Goal: Task Accomplishment & Management: Complete application form

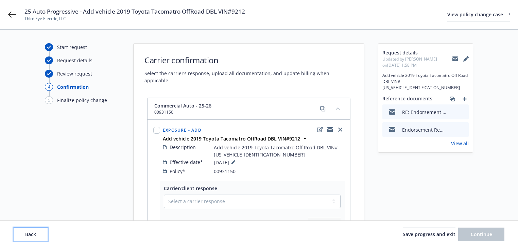
click at [30, 236] on span "Back" at bounding box center [30, 234] width 11 height 6
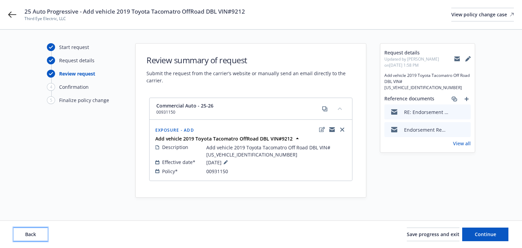
click at [30, 236] on span "Back" at bounding box center [30, 234] width 11 height 6
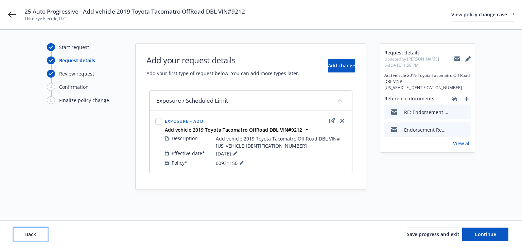
click at [30, 235] on span "Back" at bounding box center [30, 234] width 11 height 6
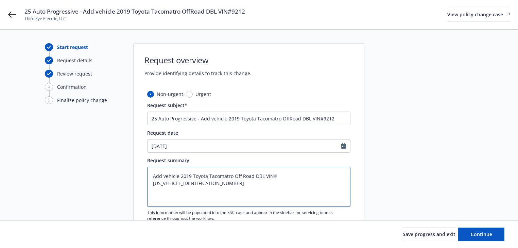
click at [331, 174] on textarea "Add vehicle 2019 Toyota Tacomatro Off Road DBL VIN#3TMCZ5AN0KM259212" at bounding box center [248, 187] width 203 height 40
type textarea "Add vehicle 2019 Toyota Tacomatro Off Road DBL VIN#3TMCZ5AN0KM259212"
type textarea "x"
type textarea "Add vehicle 2019 Toyota Tacomatro Off Road DBL VIN#3TMCZ5AN0KM259212"
paste textarea "Medical Payments has been added on 2016 RAM PROMASTER 1500. Medical Payments ha…"
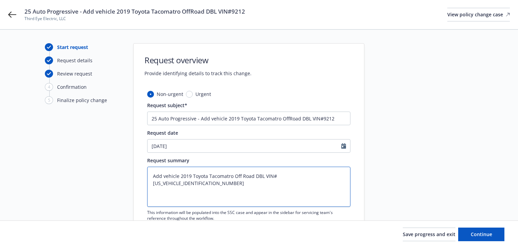
type textarea "x"
type textarea "Add vehicle 2019 Toyota Tacomatro Off Road DBL VIN#3TMCZ5AN0KM259212 Medical Pa…"
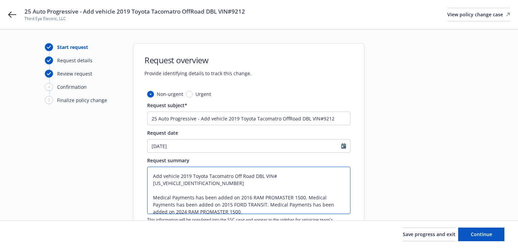
click at [305, 190] on textarea "Add vehicle 2019 Toyota Tacomatro Off Road DBL VIN#3TMCZ5AN0KM259212 Medical Pa…" at bounding box center [248, 190] width 203 height 47
type textarea "x"
type textarea "Add vehicle 2019 Toyota Tacomatro Off Road DBL VIN#3TMCZ5AN0KM259212 Medical Pa…"
click at [286, 199] on textarea "Add vehicle 2019 Toyota Tacomatro Off Road DBL VIN#3TMCZ5AN0KM259212 Medical Pa…" at bounding box center [248, 190] width 203 height 47
type textarea "x"
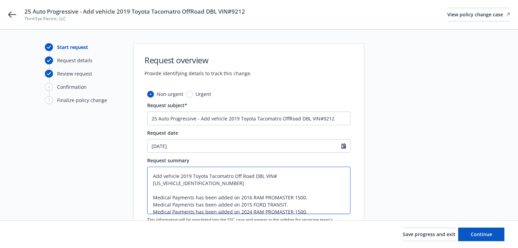
type textarea "Add vehicle 2019 Toyota Tacomatro Off Road DBL VIN#3TMCZ5AN0KM259212 Medical Pa…"
click at [384, 195] on div at bounding box center [425, 165] width 95 height 244
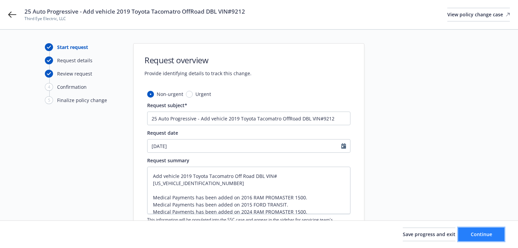
click at [486, 236] on span "Continue" at bounding box center [481, 234] width 21 height 6
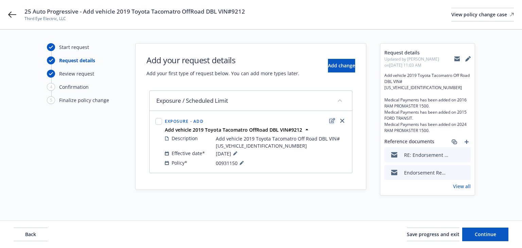
click at [331, 120] on icon "edit" at bounding box center [333, 120] width 6 height 5
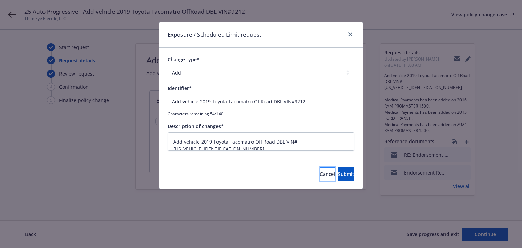
click at [320, 174] on button "Cancel" at bounding box center [327, 174] width 15 height 14
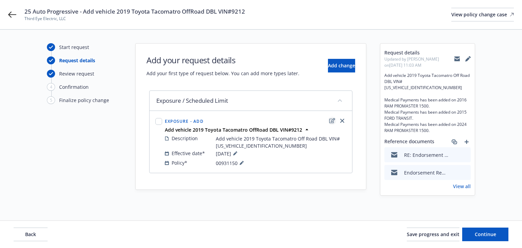
click at [332, 120] on icon "edit" at bounding box center [333, 120] width 6 height 5
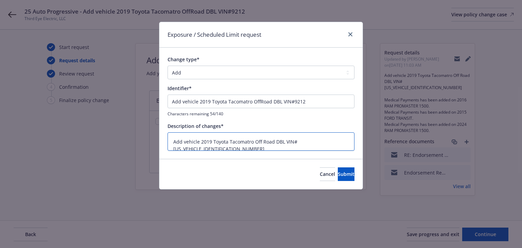
click at [352, 139] on textarea "Add vehicle 2019 Toyota Tacomatro Off Road DBL VIN#3TMCZ5AN0KM259212" at bounding box center [261, 141] width 187 height 19
type textarea "x"
type textarea "Add vehicle 2019 Toyota Tacomatro Off Road DBL VIN#3TMCZ5AN0KM259212"
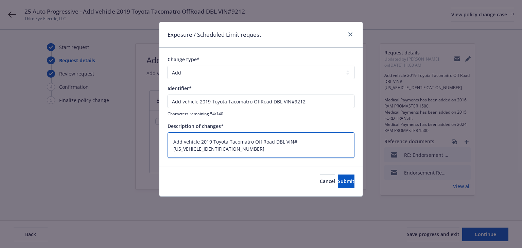
scroll to position [1, 0]
type textarea "x"
type textarea "Add vehicle 2019 Toyota Tacomatro Off Road DBL VIN#3TMCZ5AN0KM259212"
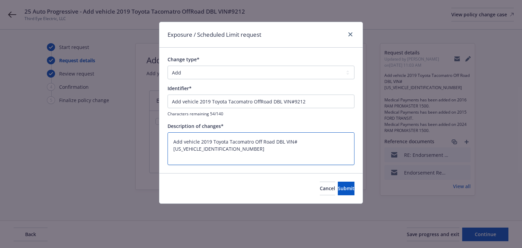
type textarea "x"
type textarea "Add vehicle 2019 Toyota Tacomatro Off Road DBL VIN#3TMCZ5AN0KM259212"
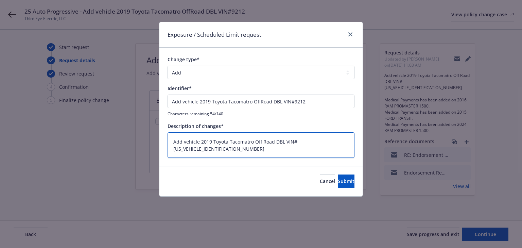
scroll to position [0, 0]
paste textarea "Medical Payments has been added on 2016 RAM PROMASTER 1500. Medical Payments ha…"
type textarea "x"
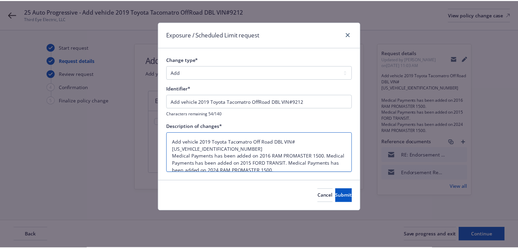
scroll to position [1, 0]
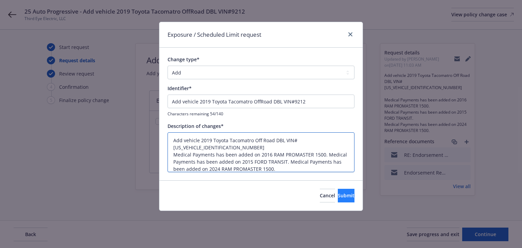
type textarea "Add vehicle 2019 Toyota Tacomatro Off Road DBL VIN#3TMCZ5AN0KM259212 Medical Pa…"
click at [343, 194] on span "Submit" at bounding box center [346, 195] width 17 height 6
type textarea "x"
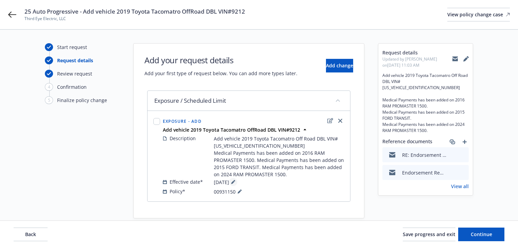
click at [235, 181] on icon at bounding box center [232, 182] width 3 height 3
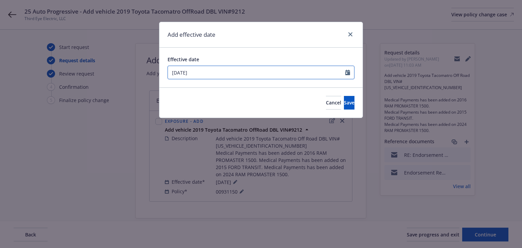
select select "8"
click at [224, 66] on input "[DATE]" at bounding box center [257, 72] width 178 height 13
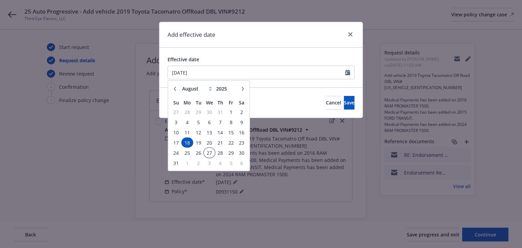
click at [206, 152] on span "27" at bounding box center [210, 153] width 10 height 9
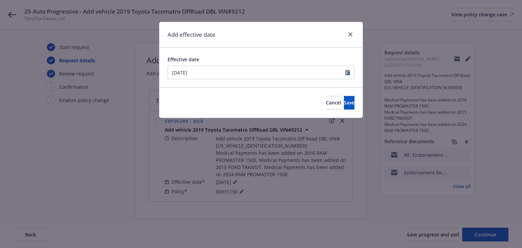
type input "[DATE]"
click at [344, 104] on span "Save" at bounding box center [349, 102] width 11 height 6
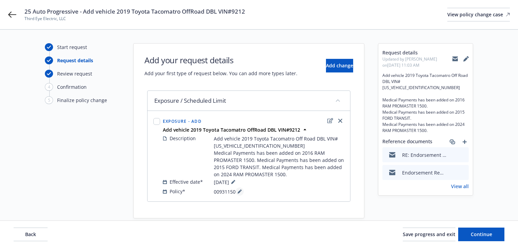
click at [241, 188] on button at bounding box center [240, 191] width 8 height 8
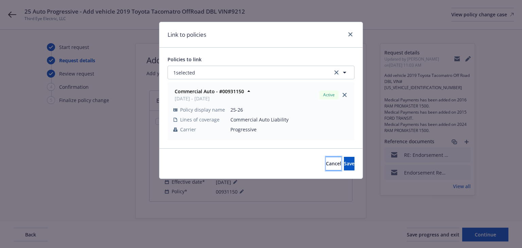
click at [326, 163] on span "Cancel" at bounding box center [333, 163] width 15 height 6
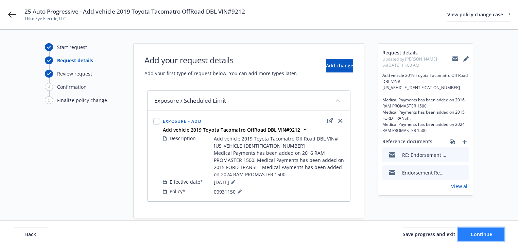
click at [499, 234] on button "Continue" at bounding box center [481, 234] width 46 height 14
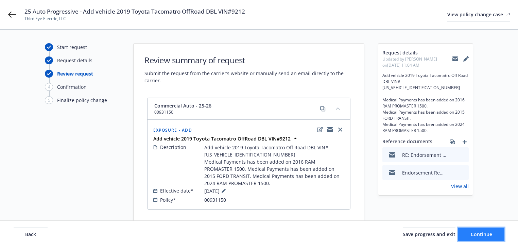
click at [499, 234] on button "Continue" at bounding box center [481, 234] width 46 height 14
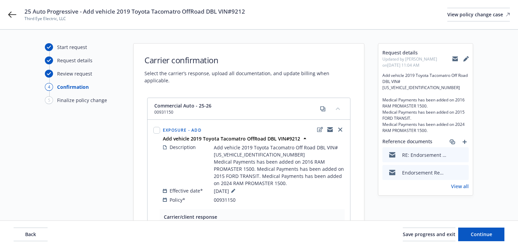
click at [434, 211] on div "Request details Updated by Melody Zhang on 09/10/2025, 11:04 AM Add vehicle 201…" at bounding box center [425, 200] width 95 height 314
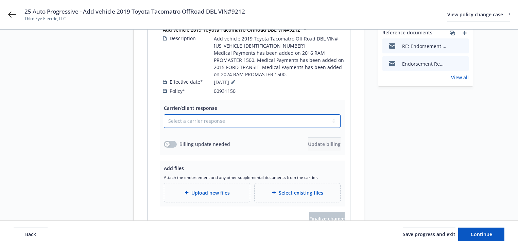
click at [235, 115] on select "Select a carrier response Accepted Accepted with revision No endorsement needed…" at bounding box center [252, 121] width 177 height 14
select select "ACCEPTED"
click at [164, 114] on select "Select a carrier response Accepted Accepted with revision No endorsement needed…" at bounding box center [252, 121] width 177 height 14
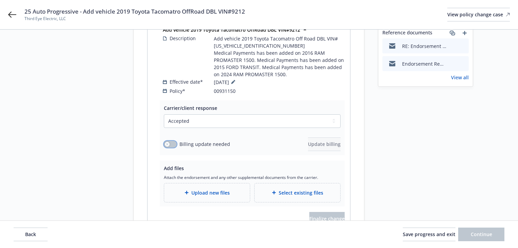
click at [171, 141] on button "button" at bounding box center [170, 144] width 13 height 7
click at [324, 141] on span "Update billing" at bounding box center [324, 144] width 33 height 6
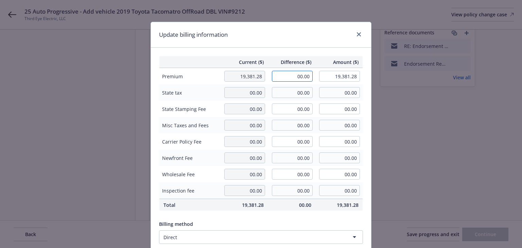
click at [305, 78] on input "00.00" at bounding box center [292, 76] width 41 height 11
type input "2,862.88"
type input "22,244.16"
type input "286.29"
click at [316, 50] on div "Current ($) Difference ($) Amount ($) Premium 19,381.28 2,862.88 22,244.16 Stat…" at bounding box center [261, 165] width 220 height 235
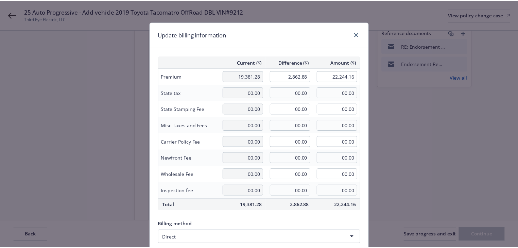
scroll to position [86, 0]
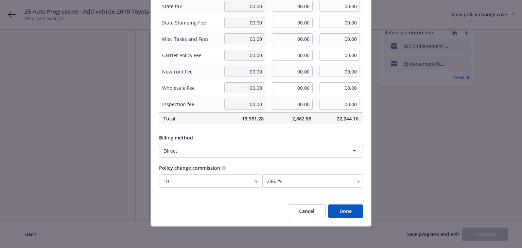
click at [343, 210] on button "Done" at bounding box center [345, 211] width 35 height 14
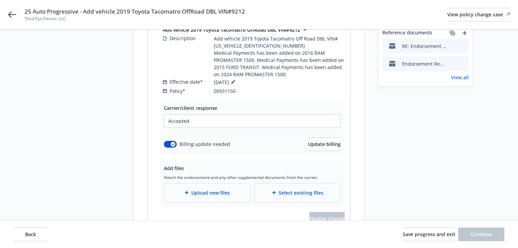
scroll to position [0, 0]
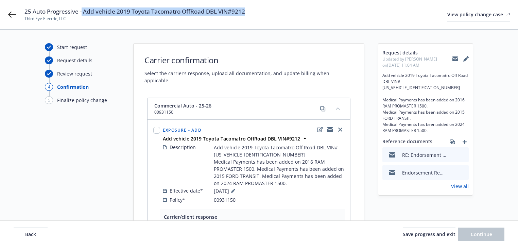
drag, startPoint x: 82, startPoint y: 12, endPoint x: 256, endPoint y: 13, distance: 174.1
click at [256, 13] on div "25 Auto Progressive - Add vehicle 2019 Toyota Tacomatro OffRoad DBL VIN#9212 Th…" at bounding box center [267, 14] width 486 height 14
copy span "Add vehicle 2019 Toyota Tacomatro OffRoad DBL VIN#9212"
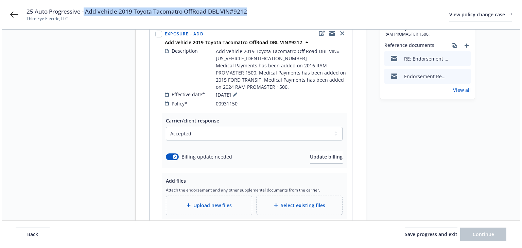
scroll to position [136, 0]
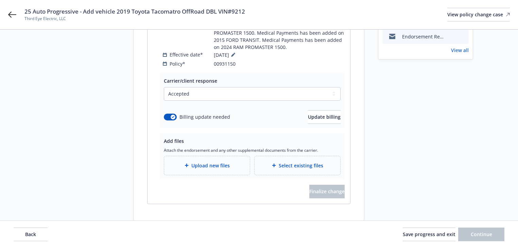
click at [235, 162] on div "Upload new files" at bounding box center [207, 166] width 75 height 8
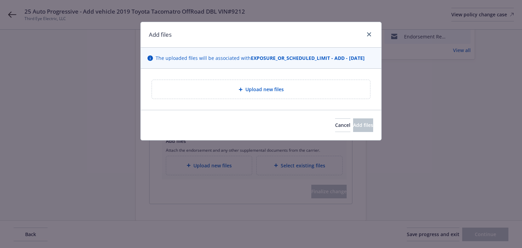
click at [306, 87] on div "Upload new files" at bounding box center [260, 89] width 207 height 8
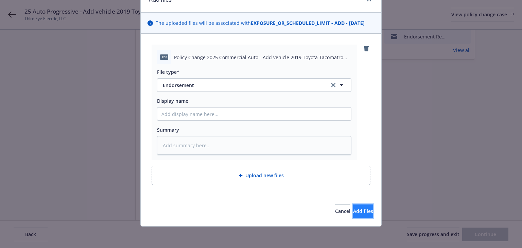
click at [353, 211] on span "Add files" at bounding box center [363, 211] width 20 height 6
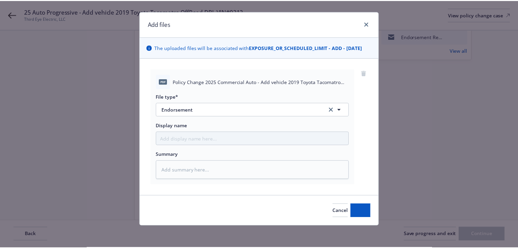
scroll to position [10, 0]
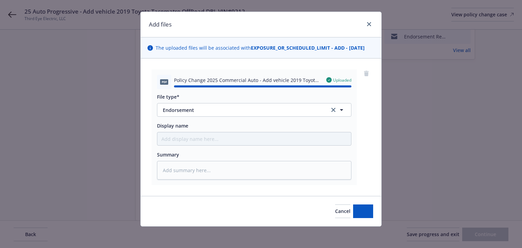
type textarea "x"
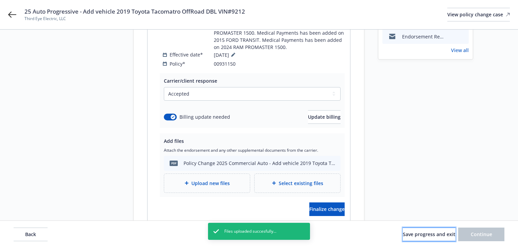
click at [433, 238] on button "Save progress and exit" at bounding box center [429, 234] width 53 height 14
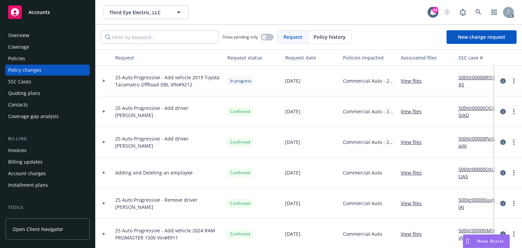
click at [101, 81] on div at bounding box center [104, 81] width 12 height 2
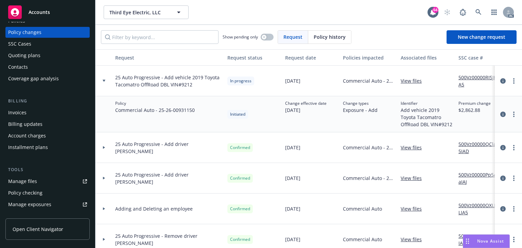
scroll to position [82, 0]
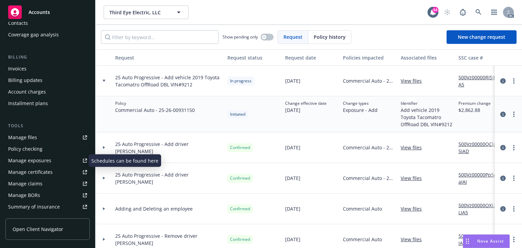
click at [32, 160] on div "Manage exposures" at bounding box center [29, 160] width 43 height 11
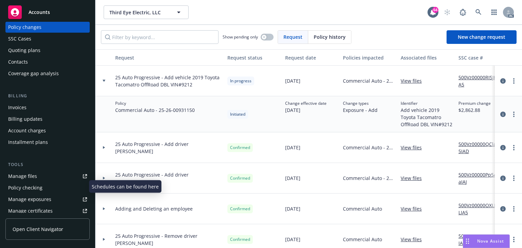
scroll to position [0, 0]
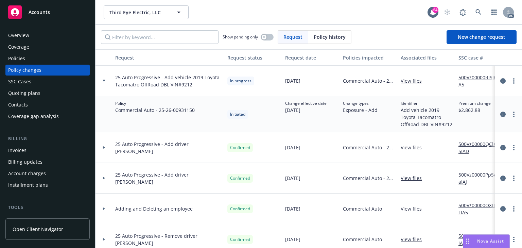
click at [24, 57] on div "Policies" at bounding box center [16, 58] width 17 height 11
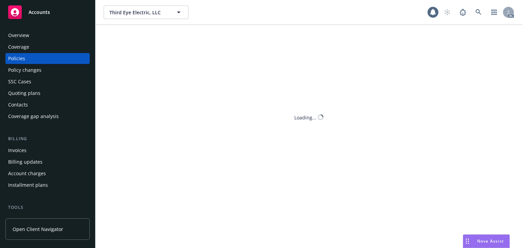
click at [26, 57] on div "Policies" at bounding box center [47, 58] width 79 height 11
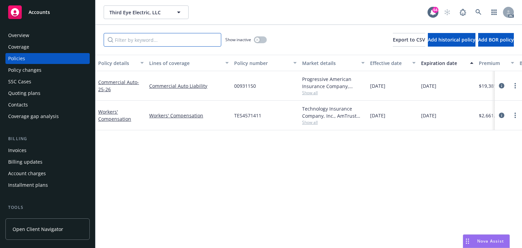
click at [173, 42] on input "Filter by keyword..." at bounding box center [163, 40] width 118 height 14
click at [268, 164] on div "Policy details Lines of coverage Policy number Market details Effective date Ex…" at bounding box center [309, 151] width 427 height 193
click at [211, 209] on div "Policy details Lines of coverage Policy number Market details Effective date Ex…" at bounding box center [309, 151] width 427 height 193
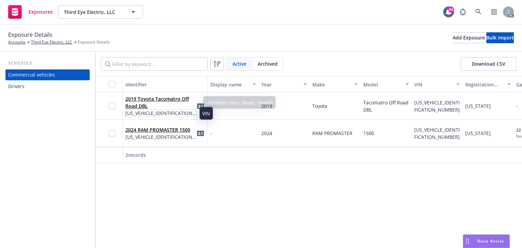
click at [164, 110] on span "[US_VEHICLE_IDENTIFICATION_NUMBER]" at bounding box center [160, 112] width 71 height 7
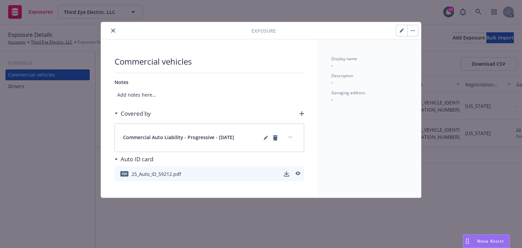
click at [404, 29] on icon "button" at bounding box center [403, 30] width 2 height 2
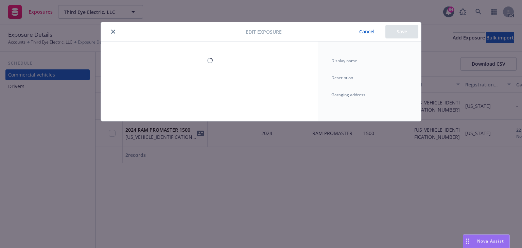
select select "CA"
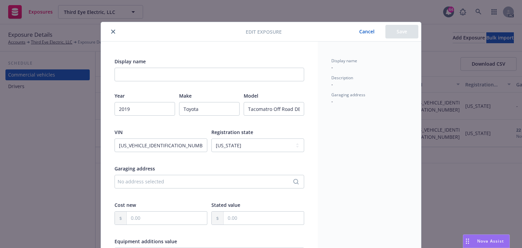
click at [367, 34] on button "Cancel" at bounding box center [367, 32] width 37 height 14
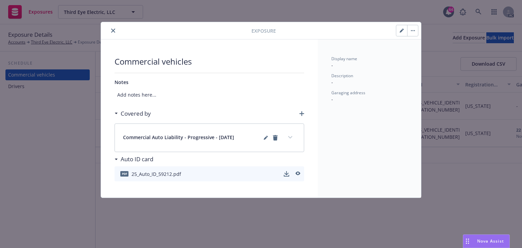
click at [294, 135] on button "expand content" at bounding box center [290, 137] width 11 height 11
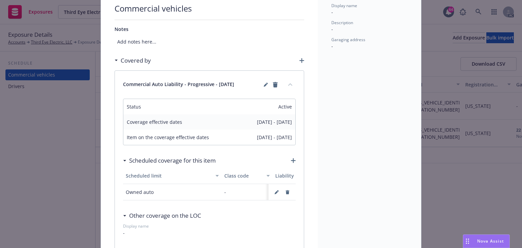
scroll to position [54, 0]
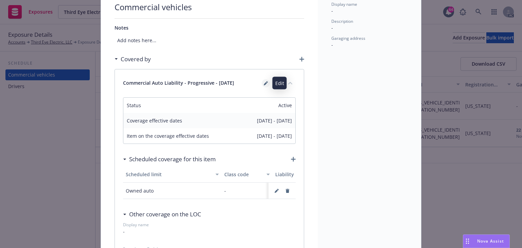
click at [262, 82] on link "editPencil" at bounding box center [266, 83] width 8 height 8
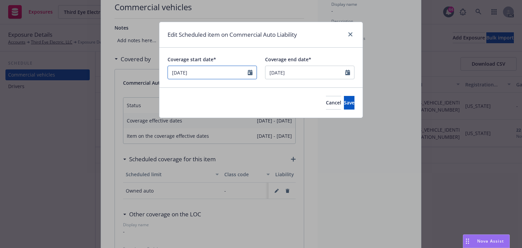
click at [212, 71] on input "[DATE]" at bounding box center [212, 73] width 89 height 14
select select "August"
select select "2025"
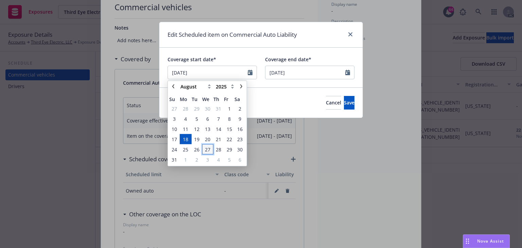
click at [206, 149] on span "27" at bounding box center [207, 149] width 5 height 7
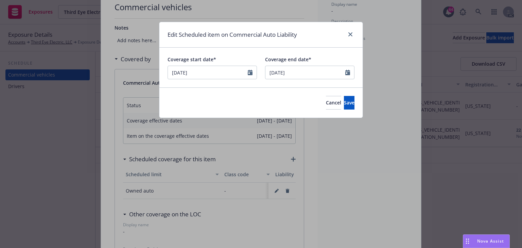
type input "[DATE]"
click at [344, 103] on button "Save" at bounding box center [349, 103] width 11 height 14
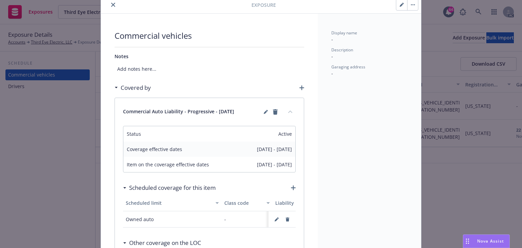
scroll to position [0, 0]
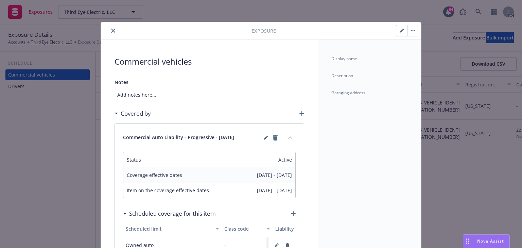
drag, startPoint x: 399, startPoint y: 34, endPoint x: 390, endPoint y: 42, distance: 11.8
click at [399, 34] on button "button" at bounding box center [401, 30] width 11 height 11
select select "CA"
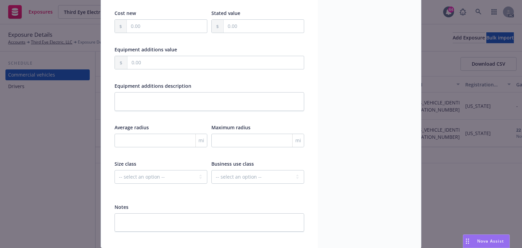
scroll to position [214, 0]
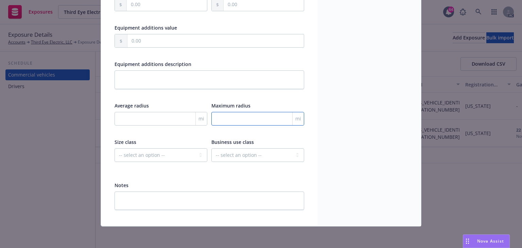
click at [245, 113] on input "number" at bounding box center [258, 119] width 93 height 14
type input "300"
click at [171, 156] on select "-- select an option -- Private passenger Light truck Medium truck Heavy truck E…" at bounding box center [161, 155] width 93 height 14
click at [407, 170] on div "Display name - Description - Garaging address -" at bounding box center [369, 27] width 103 height 398
click at [271, 152] on select "-- select an option -- Service Retail Commercial" at bounding box center [258, 155] width 93 height 14
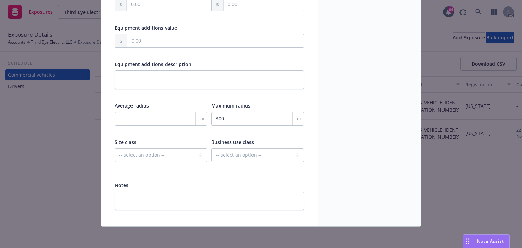
click at [347, 155] on div "Display name - Description - Garaging address -" at bounding box center [369, 27] width 103 height 398
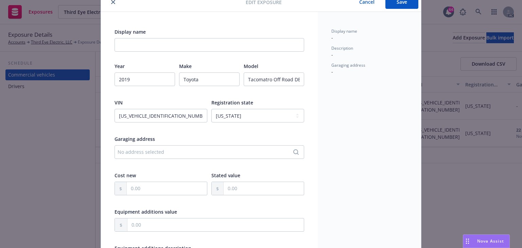
scroll to position [0, 0]
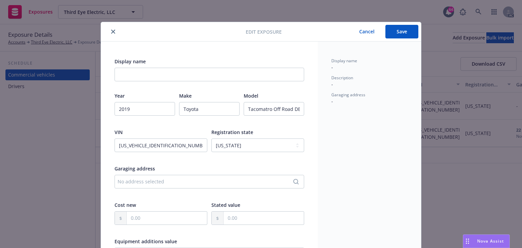
click at [394, 32] on button "Save" at bounding box center [402, 32] width 33 height 14
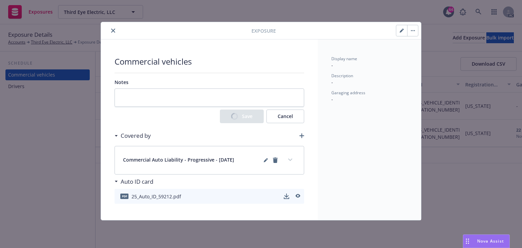
click at [291, 158] on icon "expand content" at bounding box center [290, 159] width 4 height 3
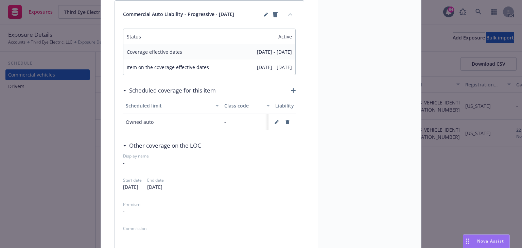
scroll to position [136, 0]
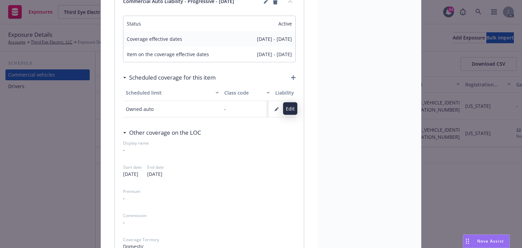
click at [275, 107] on icon "button" at bounding box center [277, 109] width 4 height 4
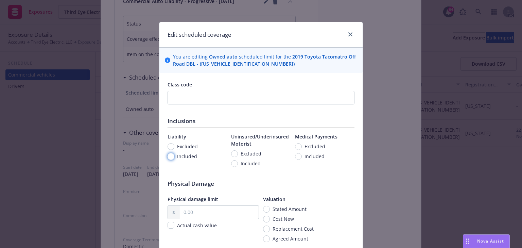
click at [171, 156] on input "Included" at bounding box center [171, 156] width 7 height 7
radio input "true"
click at [234, 164] on input "Included" at bounding box center [234, 163] width 7 height 7
radio input "true"
click at [295, 158] on input "Included" at bounding box center [298, 156] width 7 height 7
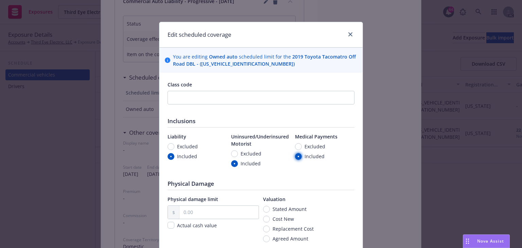
radio input "true"
click at [295, 158] on input "Included" at bounding box center [298, 156] width 7 height 7
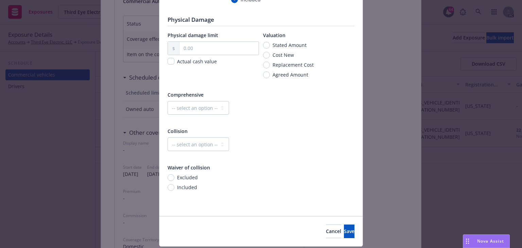
scroll to position [184, 0]
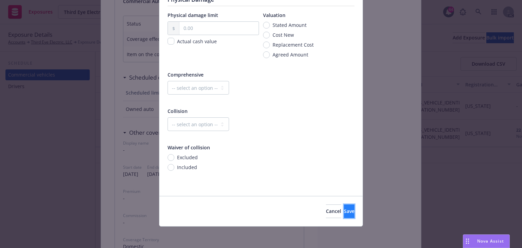
click at [344, 212] on button "Save" at bounding box center [349, 211] width 11 height 14
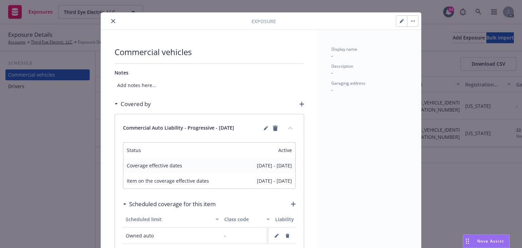
scroll to position [0, 0]
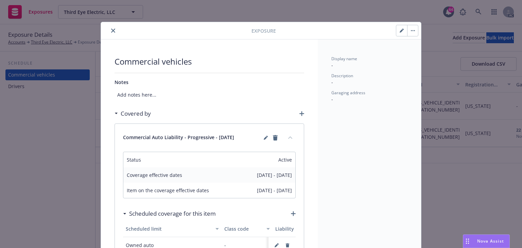
drag, startPoint x: 111, startPoint y: 31, endPoint x: 131, endPoint y: 31, distance: 20.1
click at [111, 31] on icon "close" at bounding box center [113, 31] width 4 height 4
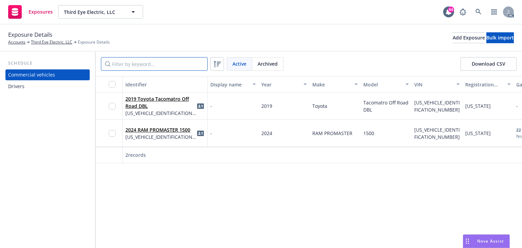
click at [170, 67] on input "Filter by keyword..." at bounding box center [154, 64] width 107 height 14
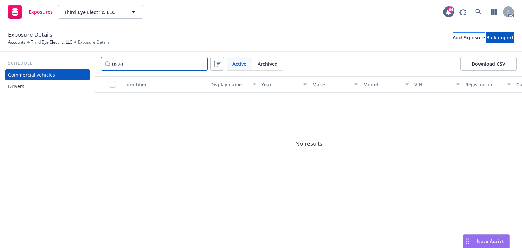
type input "0520"
click at [453, 37] on div "Add Exposure" at bounding box center [469, 38] width 32 height 10
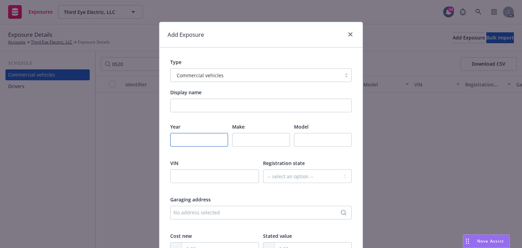
click at [188, 139] on input "number" at bounding box center [199, 140] width 58 height 14
paste input "2016"
type input "2016"
click at [251, 135] on input "text" at bounding box center [261, 140] width 58 height 14
paste input "RAM"
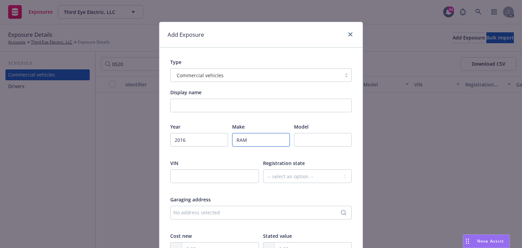
type input "RAM"
click at [316, 139] on input "text" at bounding box center [323, 140] width 58 height 14
paste input "PROMASTER 1500"
type input "PROMASTER 1500"
click at [204, 174] on input "text" at bounding box center [214, 176] width 89 height 14
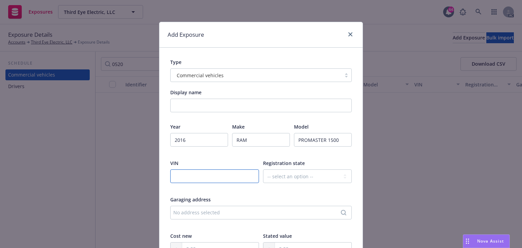
paste input "[US_VEHICLE_IDENTIFICATION_NUMBER]"
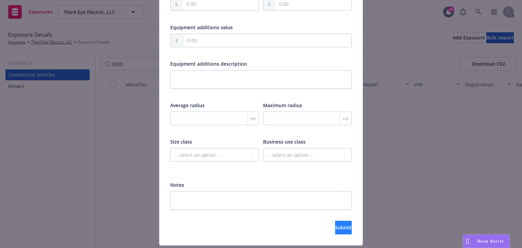
scroll to position [264, 0]
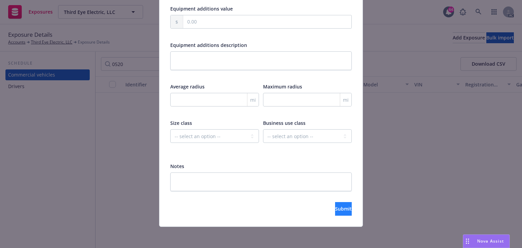
type input "[US_VEHICLE_IDENTIFICATION_NUMBER]"
click at [335, 208] on span "Submit" at bounding box center [343, 208] width 17 height 6
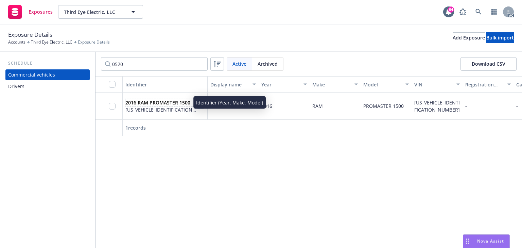
click at [132, 102] on link "2016 RAM PROMASTER 1500" at bounding box center [157, 102] width 65 height 6
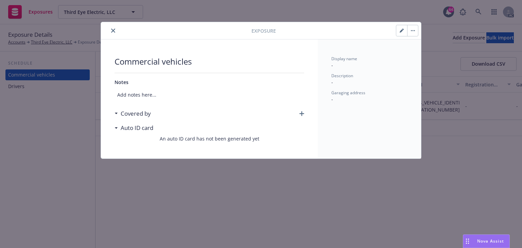
click at [302, 113] on icon "button" at bounding box center [302, 113] width 5 height 5
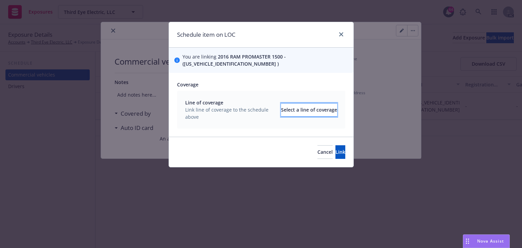
click at [289, 103] on div "Select a line of coverage" at bounding box center [309, 109] width 56 height 13
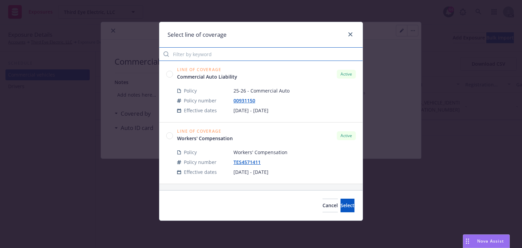
click at [208, 54] on input "Filter by keyword" at bounding box center [260, 54] width 203 height 14
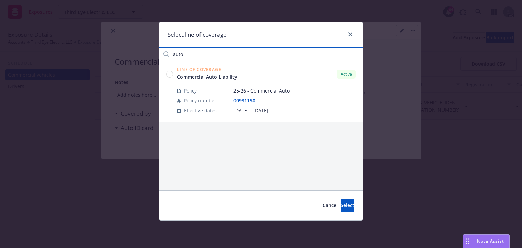
type input "auto"
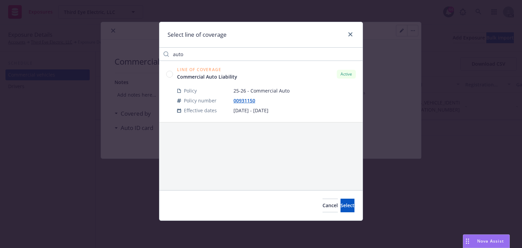
click at [168, 72] on circle at bounding box center [170, 74] width 6 height 6
click at [345, 208] on button "Select" at bounding box center [348, 206] width 14 height 14
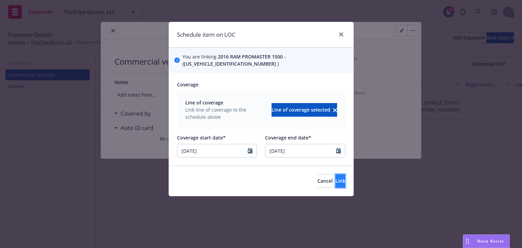
click at [336, 178] on span "Link" at bounding box center [341, 181] width 10 height 6
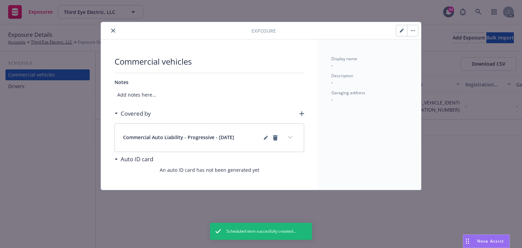
click at [292, 139] on button "expand content" at bounding box center [290, 137] width 11 height 11
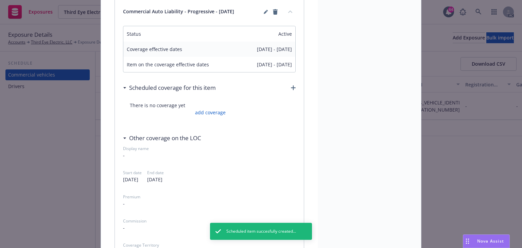
scroll to position [136, 0]
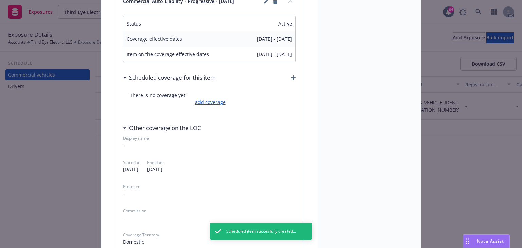
click at [209, 100] on link "add coverage" at bounding box center [209, 102] width 32 height 7
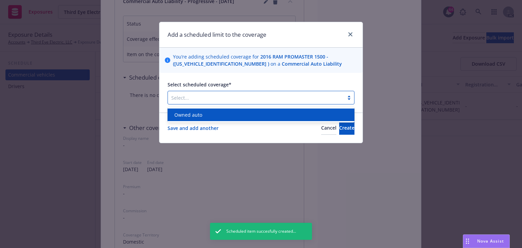
click at [214, 92] on div "Select..." at bounding box center [256, 97] width 176 height 11
click at [207, 112] on div "Owned auto" at bounding box center [261, 114] width 179 height 7
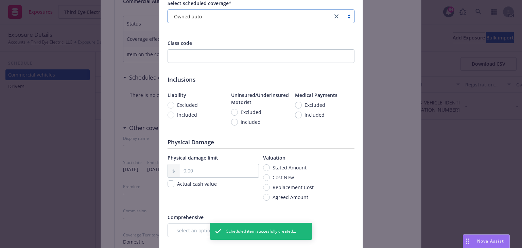
scroll to position [82, 0]
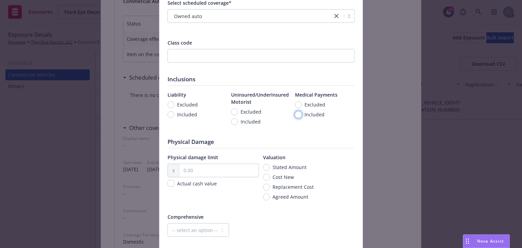
click at [298, 115] on input "Included" at bounding box center [298, 114] width 7 height 7
radio input "true"
click at [255, 120] on span "Included" at bounding box center [251, 121] width 20 height 7
click at [238, 120] on input "Included" at bounding box center [234, 121] width 7 height 7
radio input "true"
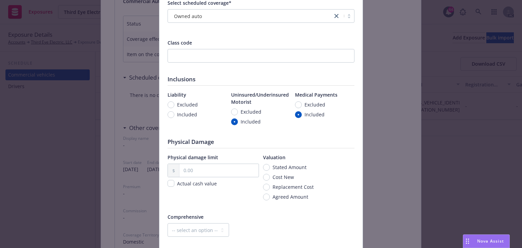
click at [194, 116] on span "Included" at bounding box center [187, 114] width 20 height 7
click at [174, 116] on input "Included" at bounding box center [171, 114] width 7 height 7
radio input "true"
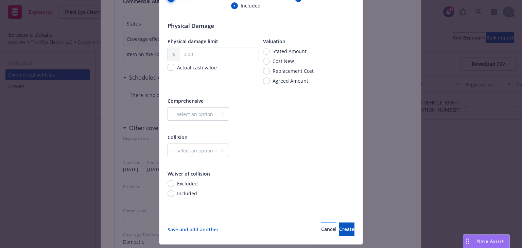
scroll to position [216, 0]
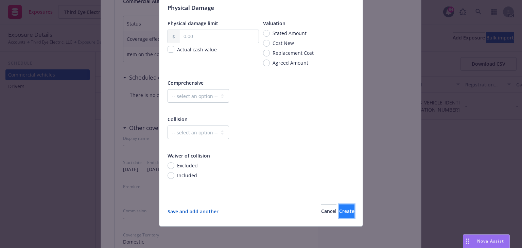
click at [339, 207] on button "Create" at bounding box center [346, 211] width 15 height 14
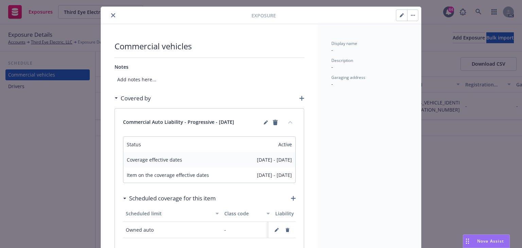
scroll to position [0, 0]
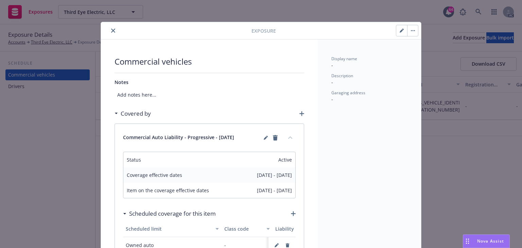
click at [112, 32] on icon "close" at bounding box center [113, 31] width 4 height 4
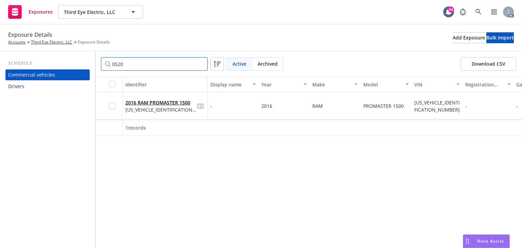
drag, startPoint x: 116, startPoint y: 62, endPoint x: 6, endPoint y: 61, distance: 109.8
click at [12, 61] on div "Schedule Commercial vehicles Drivers 0520 Active Archived Download CSV Identifi…" at bounding box center [261, 150] width 522 height 196
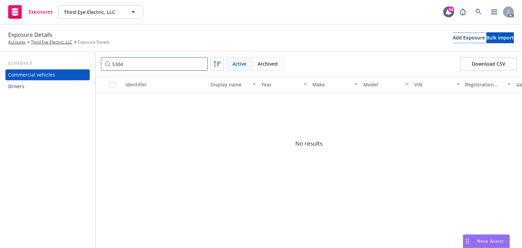
type input "5304"
click at [453, 42] on div "Add Exposure" at bounding box center [469, 38] width 32 height 10
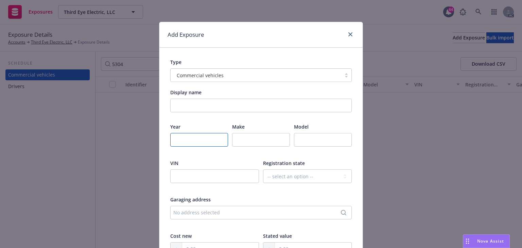
click at [186, 137] on input "number" at bounding box center [199, 140] width 58 height 14
paste input "2015"
type input "2015"
click at [251, 134] on input "text" at bounding box center [261, 140] width 58 height 14
paste input "FORD"
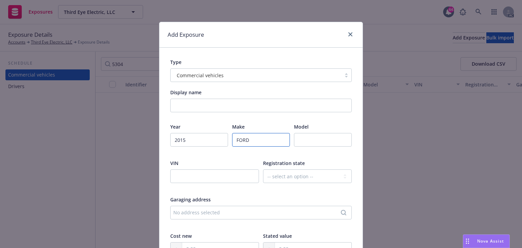
type input "FORD"
click at [303, 143] on input "text" at bounding box center [323, 140] width 58 height 14
paste input "TRANSIT"
type input "TRANSIT"
click at [196, 175] on input "text" at bounding box center [214, 176] width 89 height 14
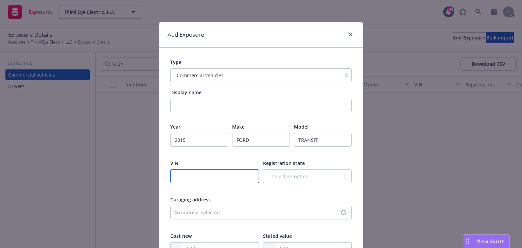
paste input "[US_VEHICLE_IDENTIFICATION_NUMBER]"
type input "[US_VEHICLE_IDENTIFICATION_NUMBER]"
click at [303, 200] on div "Garaging address" at bounding box center [261, 199] width 182 height 7
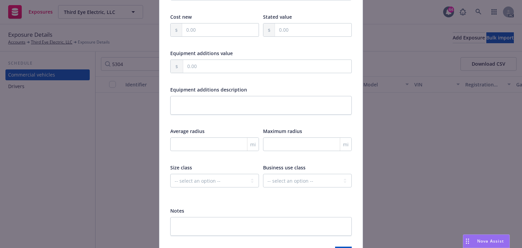
scroll to position [264, 0]
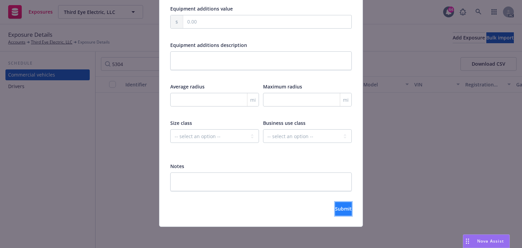
click at [348, 209] on button "Submit" at bounding box center [343, 209] width 17 height 14
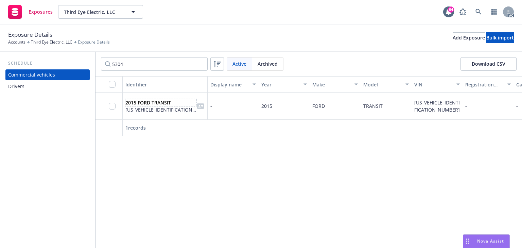
click at [145, 101] on link "2015 FORD TRANSIT" at bounding box center [148, 102] width 46 height 6
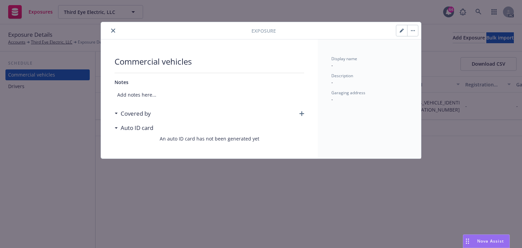
click at [302, 112] on icon "button" at bounding box center [302, 113] width 5 height 5
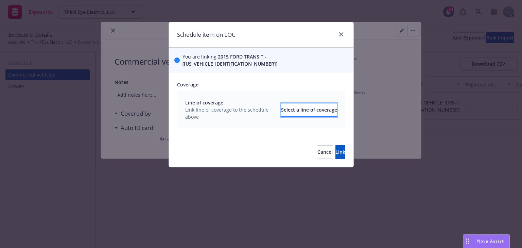
click at [293, 103] on div "Select a line of coverage" at bounding box center [309, 109] width 56 height 13
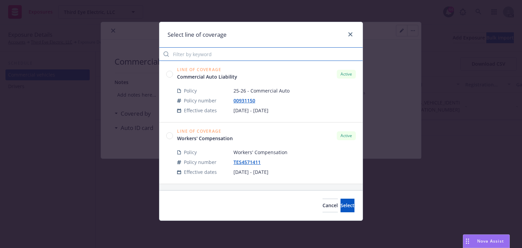
click at [192, 53] on input "Filter by keyword" at bounding box center [260, 54] width 203 height 14
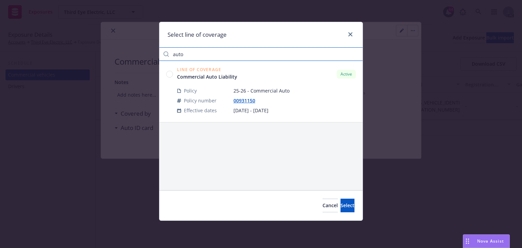
type input "auto"
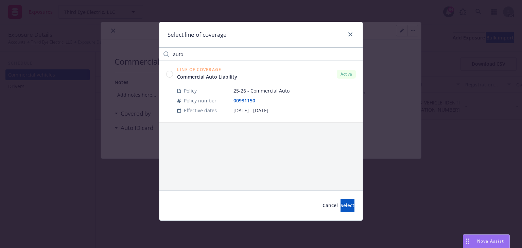
click at [167, 75] on circle at bounding box center [170, 74] width 6 height 6
click at [347, 206] on button "Select" at bounding box center [348, 206] width 14 height 14
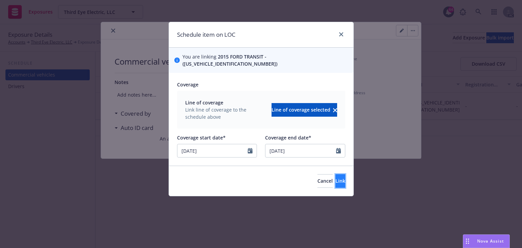
click at [336, 177] on button "Link" at bounding box center [341, 181] width 10 height 14
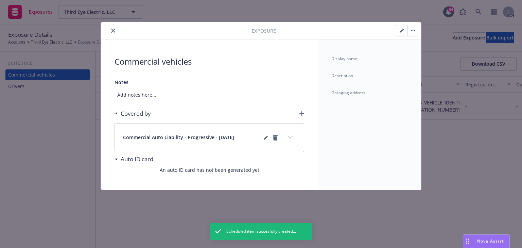
click at [285, 139] on div "Commercial Auto Liability - Progressive - [DATE]" at bounding box center [209, 138] width 189 height 28
click at [290, 137] on icon "expand content" at bounding box center [290, 137] width 4 height 2
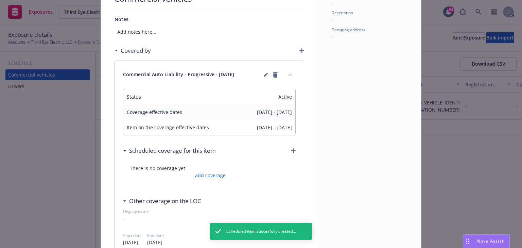
scroll to position [109, 0]
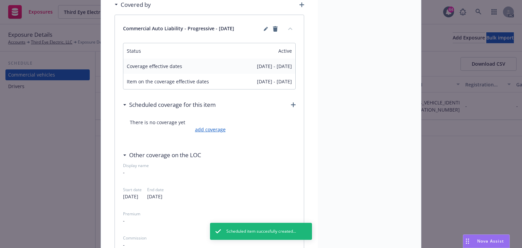
click at [210, 126] on link "add coverage" at bounding box center [209, 129] width 32 height 7
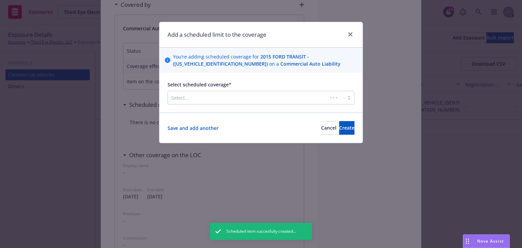
click at [217, 96] on div at bounding box center [247, 98] width 153 height 8
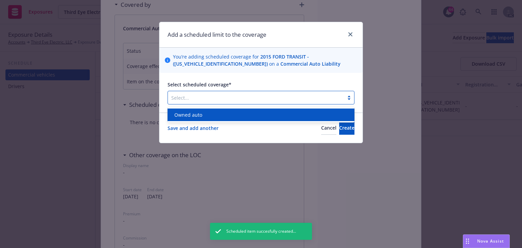
click at [184, 114] on span "Owned auto" at bounding box center [188, 114] width 28 height 7
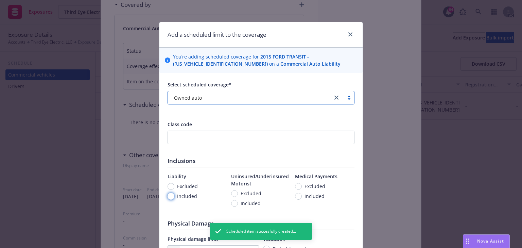
click at [169, 196] on input "Included" at bounding box center [171, 196] width 7 height 7
radio input "true"
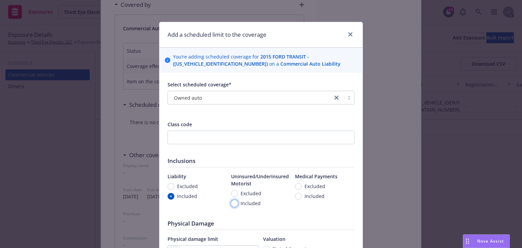
drag, startPoint x: 234, startPoint y: 204, endPoint x: 277, endPoint y: 204, distance: 43.5
click at [234, 204] on input "Included" at bounding box center [234, 203] width 7 height 7
radio input "true"
click at [302, 196] on span "Included" at bounding box center [313, 195] width 23 height 7
click at [300, 196] on input "Included" at bounding box center [298, 196] width 7 height 7
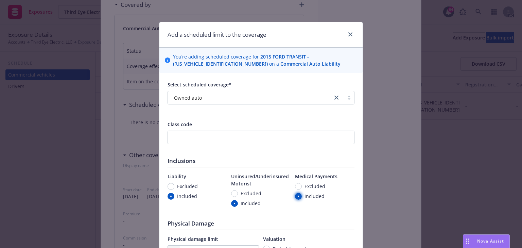
radio input "true"
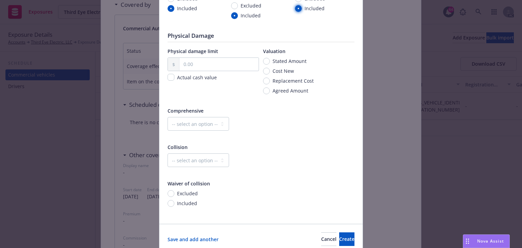
scroll to position [216, 0]
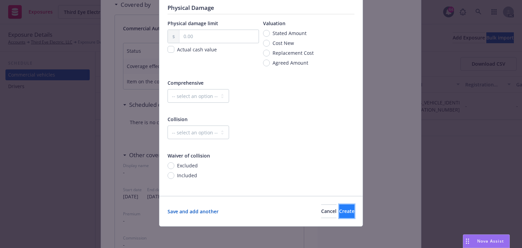
click at [349, 215] on button "Create" at bounding box center [346, 211] width 15 height 14
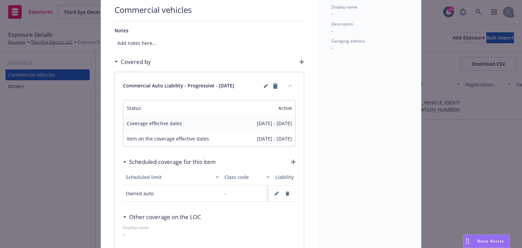
scroll to position [0, 0]
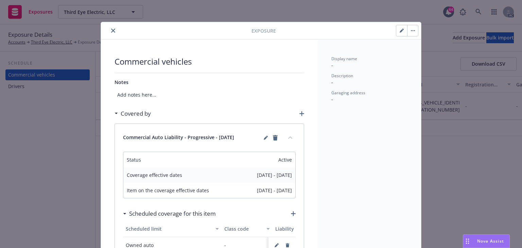
click at [109, 30] on button "close" at bounding box center [113, 31] width 8 height 8
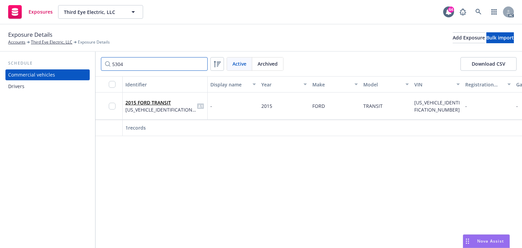
drag, startPoint x: 114, startPoint y: 67, endPoint x: 46, endPoint y: 73, distance: 68.3
click at [50, 73] on div "Schedule Commercial vehicles Drivers 5304 Active Archived Download CSV Identifi…" at bounding box center [261, 150] width 522 height 196
type input "8911"
click at [146, 107] on span "[US_VEHICLE_IDENTIFICATION_NUMBER]" at bounding box center [160, 109] width 71 height 7
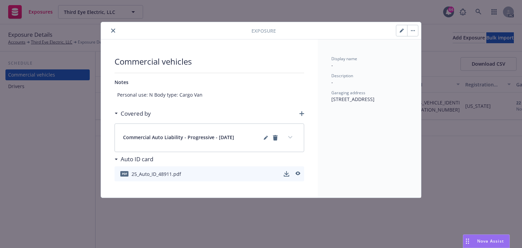
click at [292, 135] on button "expand content" at bounding box center [290, 137] width 11 height 11
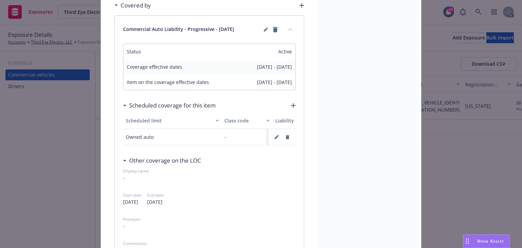
scroll to position [109, 0]
click at [271, 137] on button "button" at bounding box center [276, 136] width 11 height 11
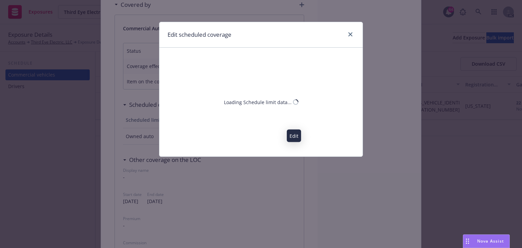
select select "MONETARY"
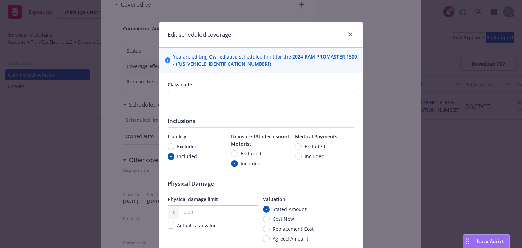
click at [311, 155] on span "Included" at bounding box center [315, 156] width 20 height 7
click at [302, 155] on input "Included" at bounding box center [298, 156] width 7 height 7
radio input "true"
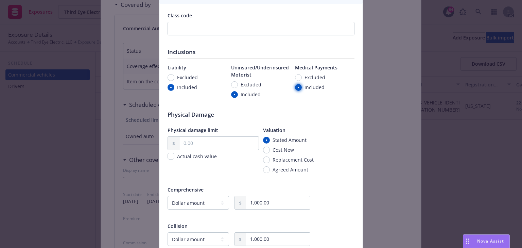
scroll to position [184, 0]
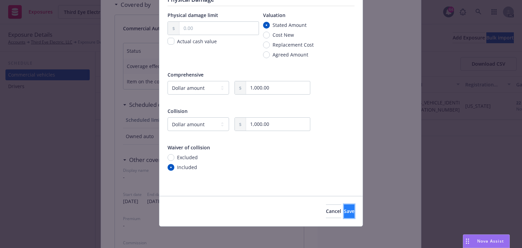
click at [346, 214] on button "Save" at bounding box center [349, 211] width 11 height 14
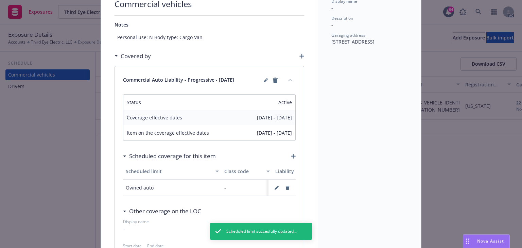
scroll to position [0, 0]
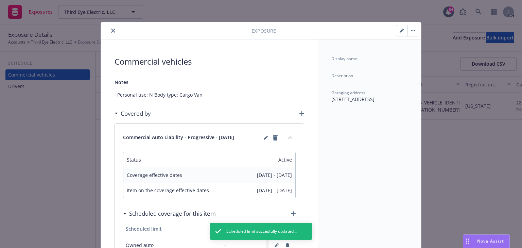
click at [113, 30] on icon "close" at bounding box center [113, 31] width 4 height 4
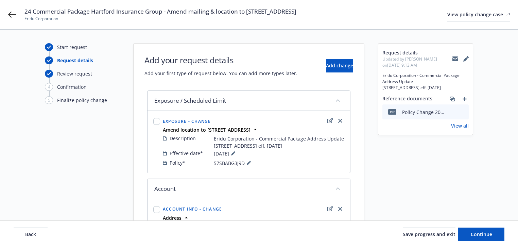
scroll to position [49, 0]
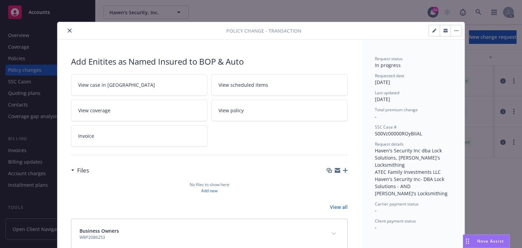
scroll to position [15, 0]
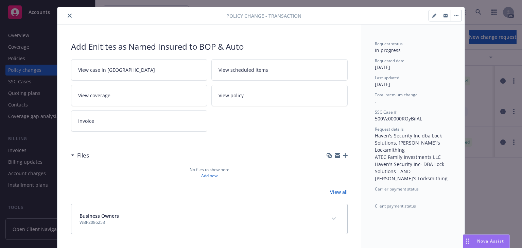
drag, startPoint x: 67, startPoint y: 15, endPoint x: 14, endPoint y: 52, distance: 64.0
click at [68, 15] on icon "close" at bounding box center [70, 16] width 4 height 4
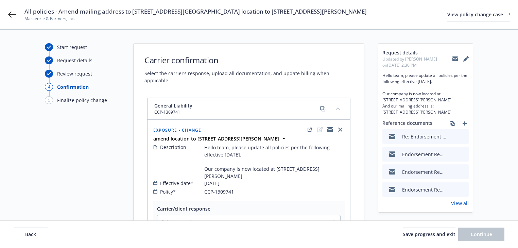
select select "DECLINED_BY_CARRIER"
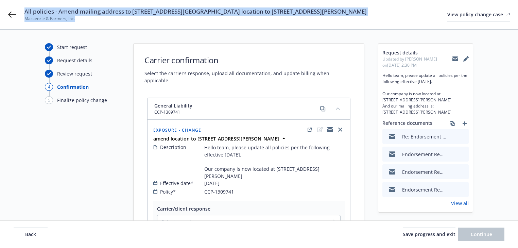
drag, startPoint x: 24, startPoint y: 10, endPoint x: 268, endPoint y: 16, distance: 243.5
click at [268, 16] on div "All policies - Amend mailing address to [GEOGRAPHIC_DATA] location to [STREET_A…" at bounding box center [195, 14] width 342 height 14
click at [27, 10] on span "All policies - Amend mailing address to [STREET_ADDRESS][GEOGRAPHIC_DATA] locat…" at bounding box center [195, 11] width 342 height 8
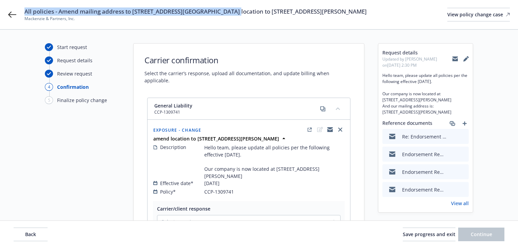
drag, startPoint x: 26, startPoint y: 11, endPoint x: 214, endPoint y: 15, distance: 187.4
click at [214, 15] on span "All policies - Amend mailing address to [STREET_ADDRESS][GEOGRAPHIC_DATA] locat…" at bounding box center [195, 11] width 342 height 8
click at [12, 17] on icon at bounding box center [12, 15] width 8 height 8
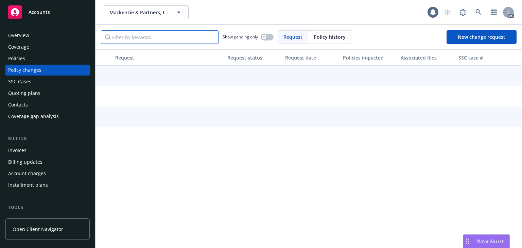
click at [139, 38] on input "Filter by keyword..." at bounding box center [160, 37] width 118 height 14
paste input "All policies - Amend mailing address to PO Box 1535, Port & amend location"
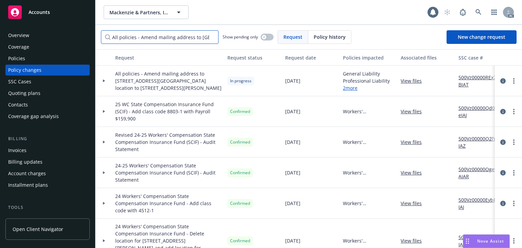
scroll to position [0, 69]
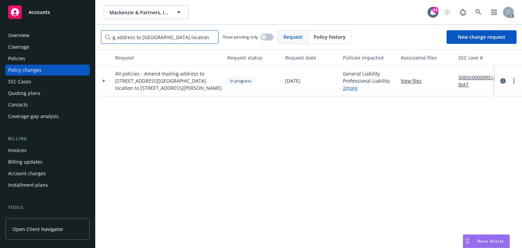
type input "All policies - Amend mailing address to PO Box 1535, Port & amend location"
click at [105, 79] on div at bounding box center [104, 81] width 17 height 31
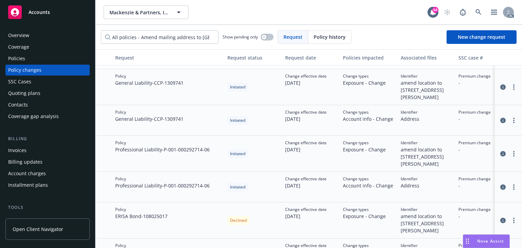
scroll to position [54, 0]
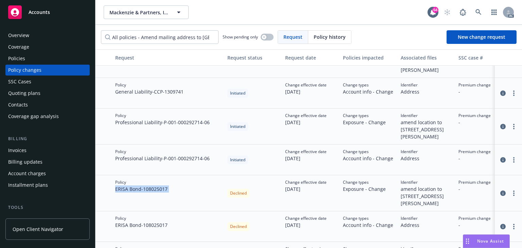
drag, startPoint x: 114, startPoint y: 179, endPoint x: 228, endPoint y: 177, distance: 113.6
click at [228, 177] on div "Policy ERISA Bond - 108025017 Declined Change effective date 08/25/2025 Change …" at bounding box center [448, 193] width 704 height 36
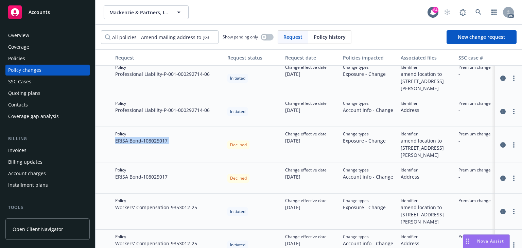
click at [35, 60] on div "Policies" at bounding box center [47, 58] width 79 height 11
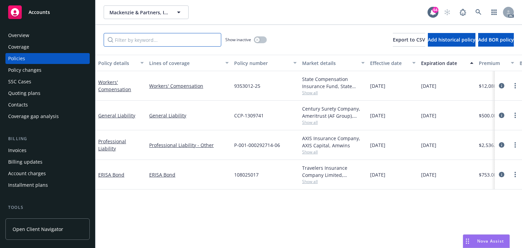
click at [151, 41] on input "Filter by keyword..." at bounding box center [163, 40] width 118 height 14
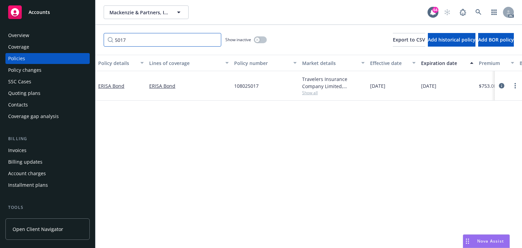
type input "5017"
click at [304, 93] on span "Show all" at bounding box center [333, 93] width 63 height 6
